Goal: Check status

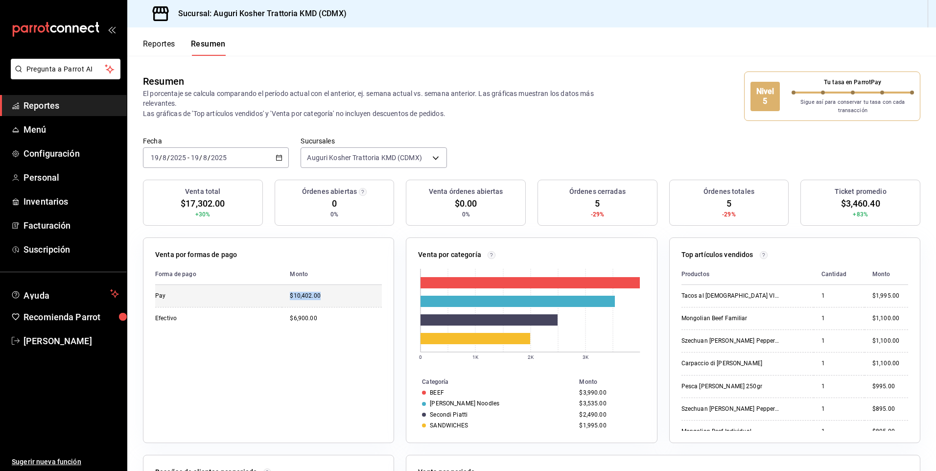
drag, startPoint x: 282, startPoint y: 295, endPoint x: 346, endPoint y: 298, distance: 63.7
click at [346, 298] on td "$10,402.00" at bounding box center [332, 296] width 100 height 22
drag, startPoint x: 346, startPoint y: 298, endPoint x: 322, endPoint y: 329, distance: 38.7
click at [322, 329] on td "$6,900.00" at bounding box center [332, 318] width 100 height 23
click at [638, 128] on div "Resumen El porcentaje se calcula comparando el período actual con el anterior, …" at bounding box center [531, 96] width 809 height 81
